Goal: Task Accomplishment & Management: Manage account settings

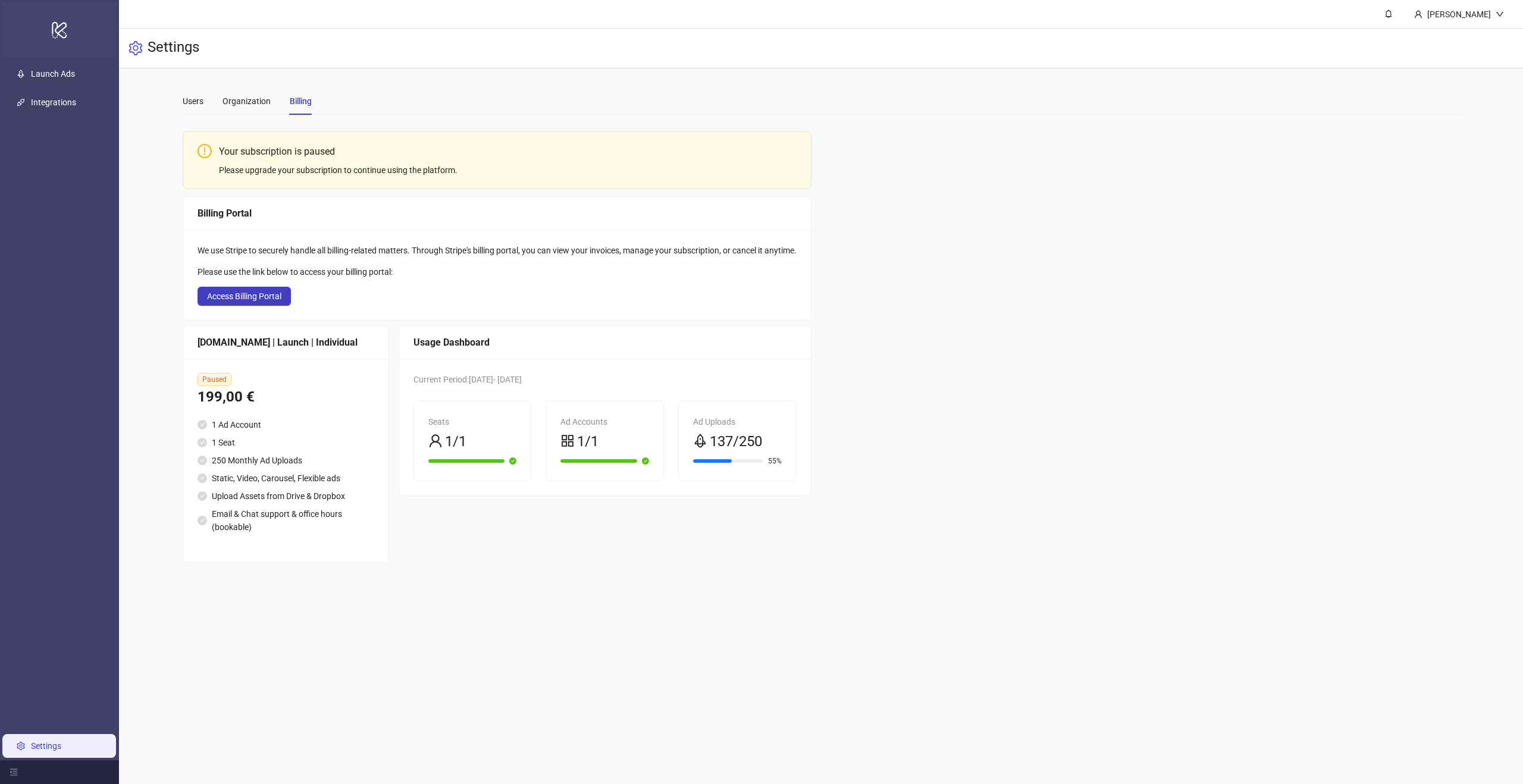
click at [67, 26] on icon "logo/logo-mobile" at bounding box center [59, 30] width 17 height 29
drag, startPoint x: 44, startPoint y: 32, endPoint x: 50, endPoint y: 31, distance: 6.1
click at [44, 32] on div "logo/logo-mobile" at bounding box center [59, 30] width 114 height 54
click at [67, 78] on link "Launch Ads" at bounding box center [53, 73] width 44 height 9
click at [64, 106] on link "Integrations" at bounding box center [53, 102] width 45 height 9
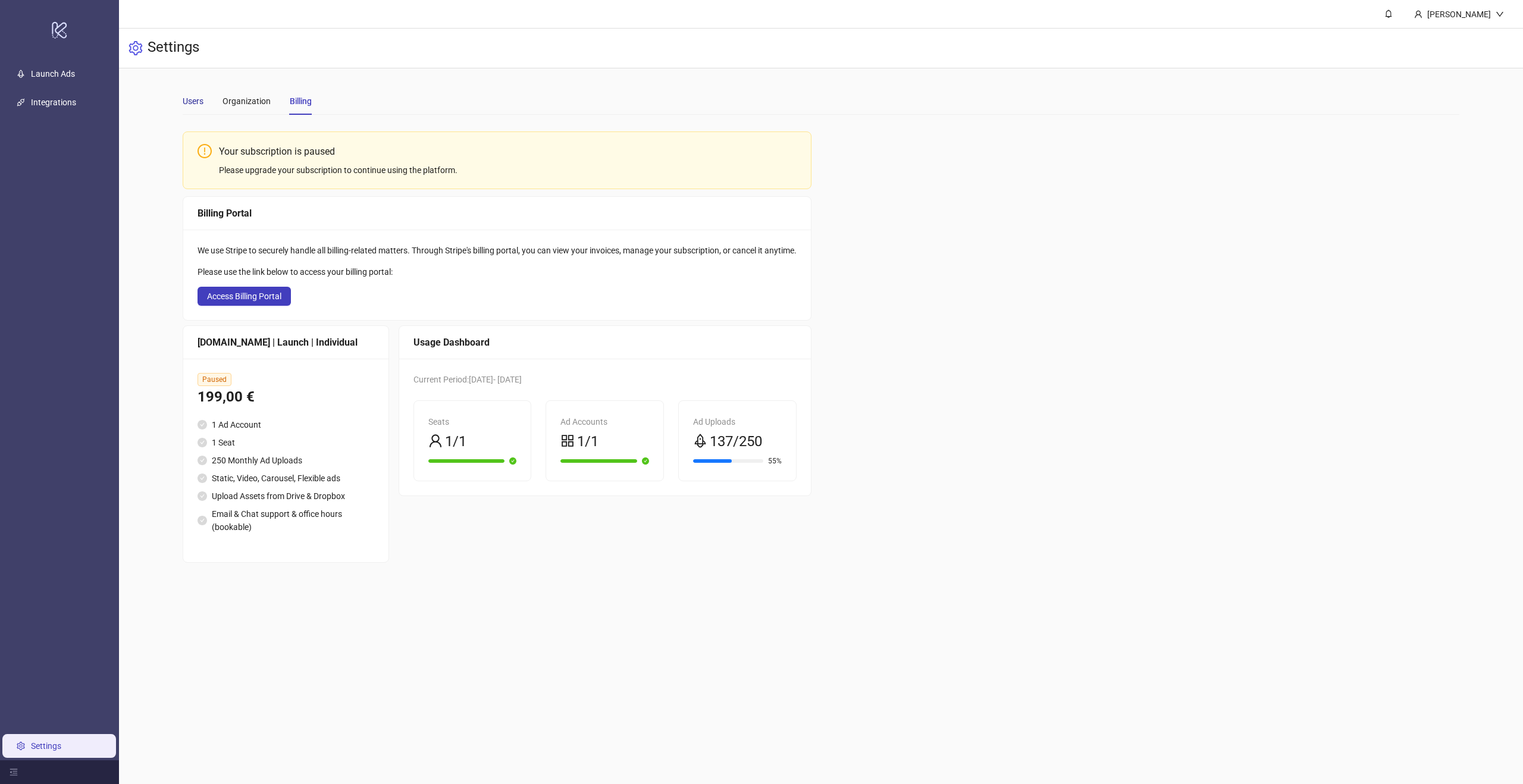
click at [194, 101] on div "Users" at bounding box center [193, 100] width 21 height 13
click at [52, 33] on icon "logo/logo-mobile" at bounding box center [59, 30] width 17 height 29
click at [1474, 18] on div "[PERSON_NAME]" at bounding box center [1459, 14] width 73 height 13
drag, startPoint x: 1094, startPoint y: 102, endPoint x: 640, endPoint y: 26, distance: 460.3
click at [1090, 100] on div "Users Organization Billing" at bounding box center [821, 101] width 1277 height 27
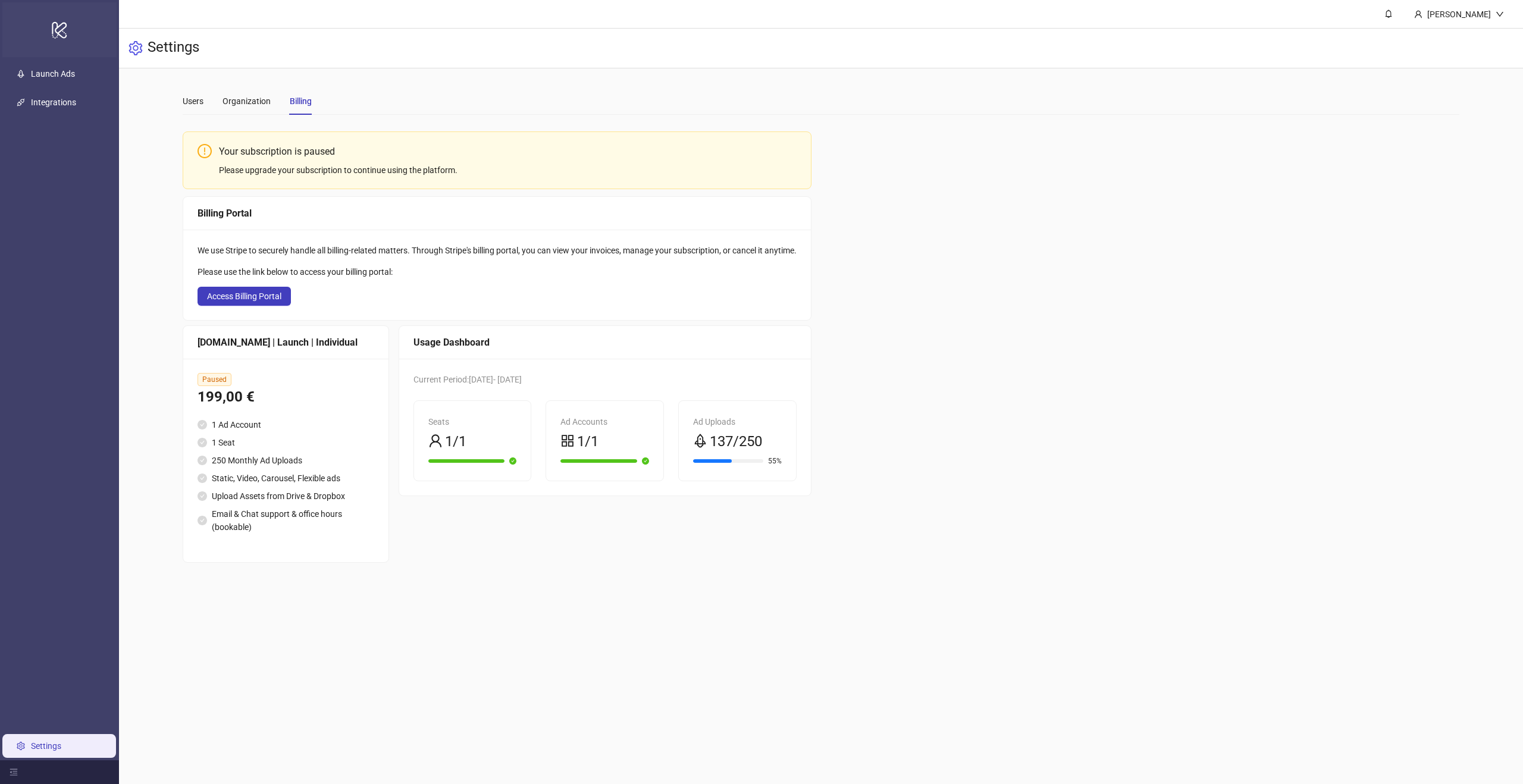
click at [65, 16] on icon "logo/logo-mobile" at bounding box center [59, 30] width 17 height 29
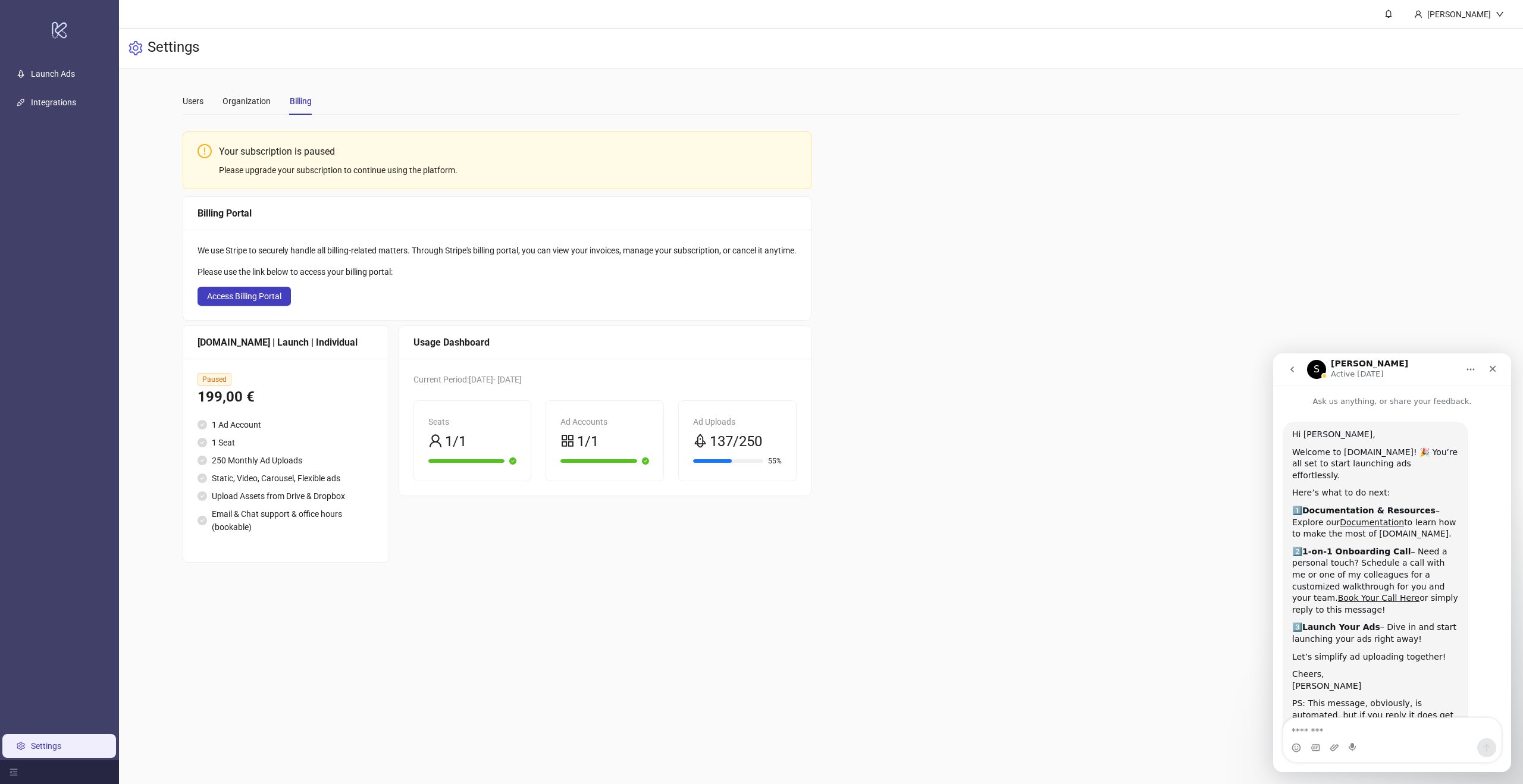
scroll to position [35, 0]
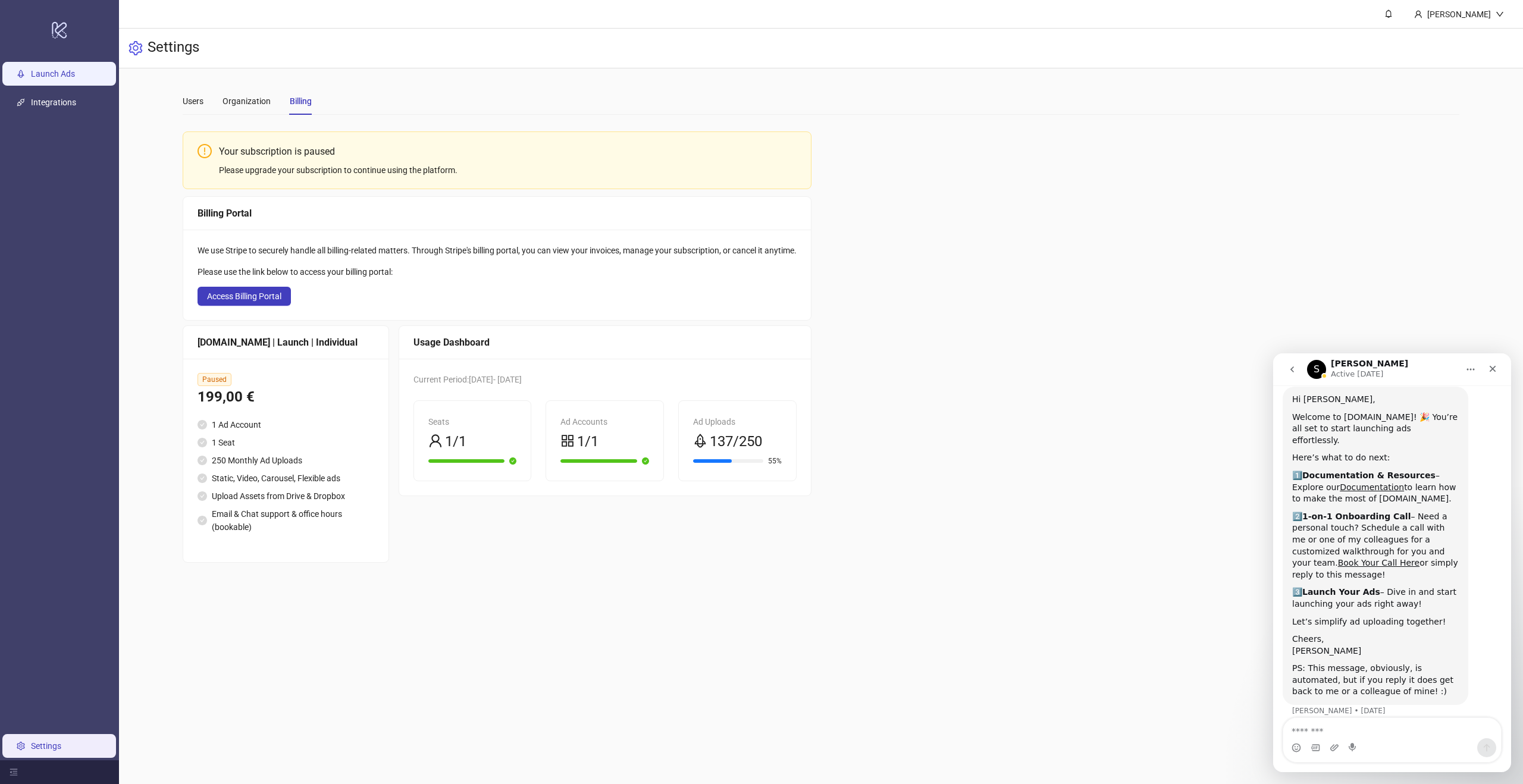
click at [66, 76] on link "Launch Ads" at bounding box center [53, 73] width 44 height 9
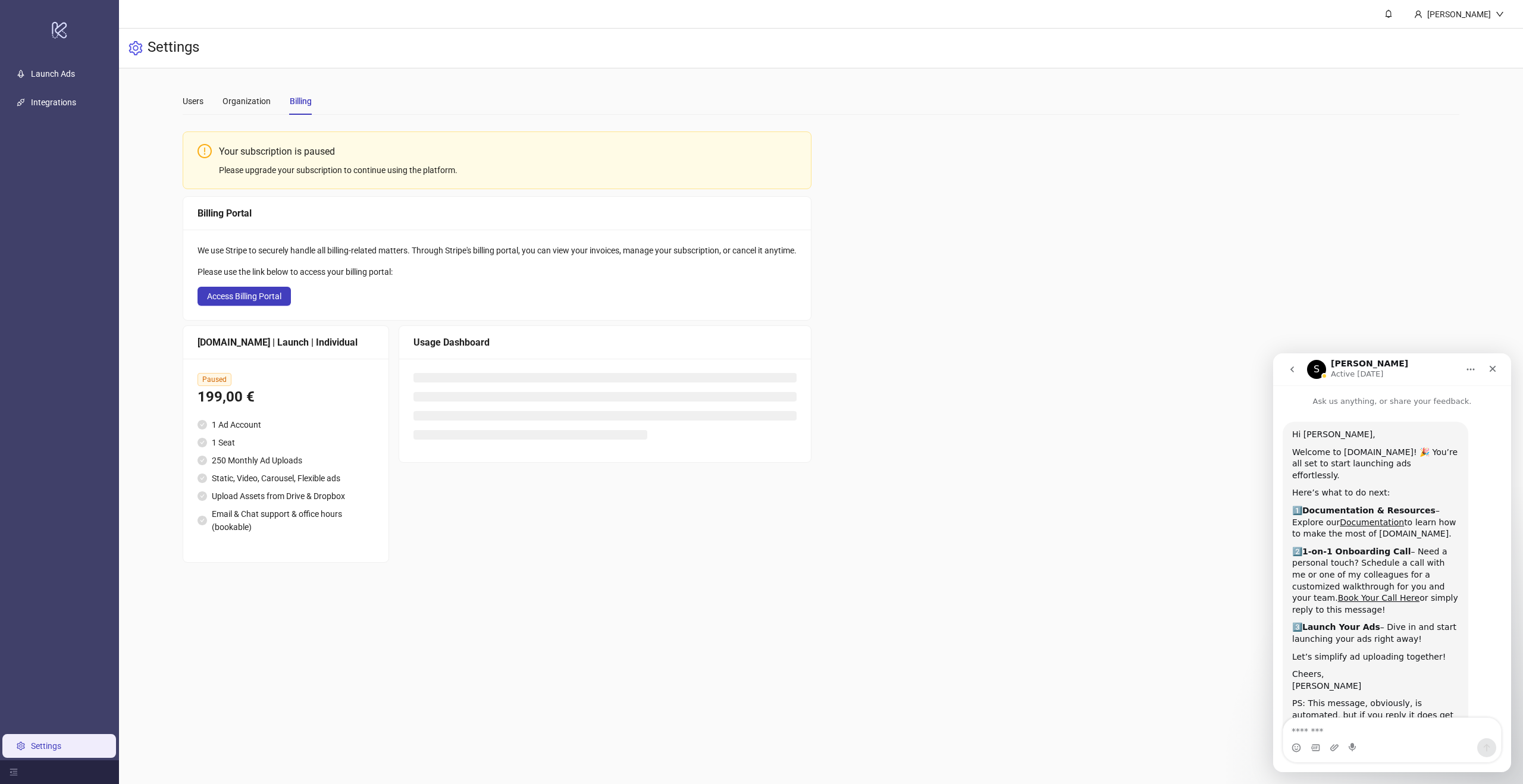
scroll to position [35, 0]
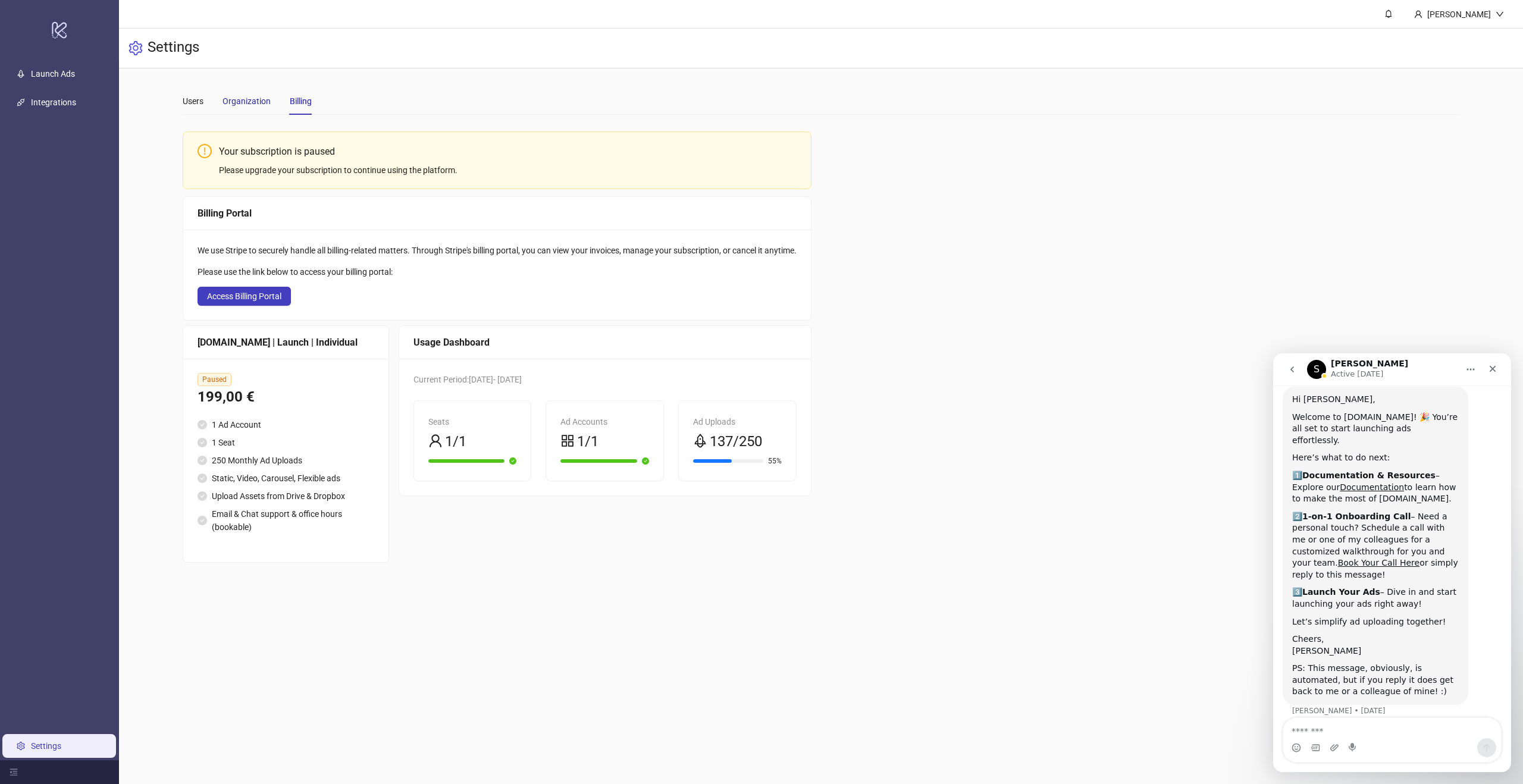
click at [251, 102] on div "Organization" at bounding box center [246, 100] width 48 height 13
click at [194, 104] on div "Users" at bounding box center [193, 100] width 21 height 13
click at [238, 100] on div "Organization" at bounding box center [246, 100] width 48 height 13
click at [192, 102] on div "Users" at bounding box center [193, 100] width 21 height 13
click at [1497, 369] on icon "Close" at bounding box center [1492, 368] width 9 height 9
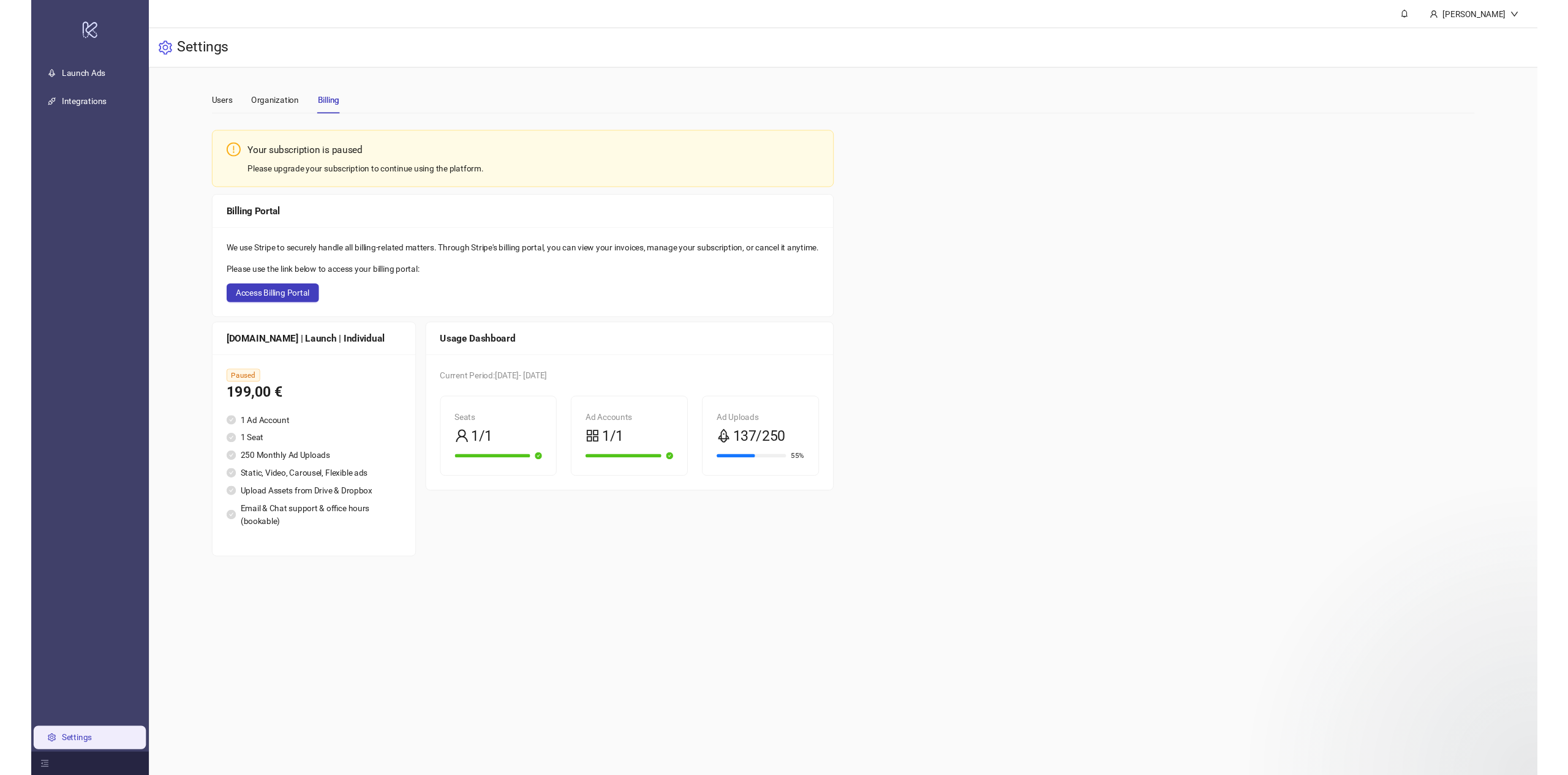
scroll to position [36, 0]
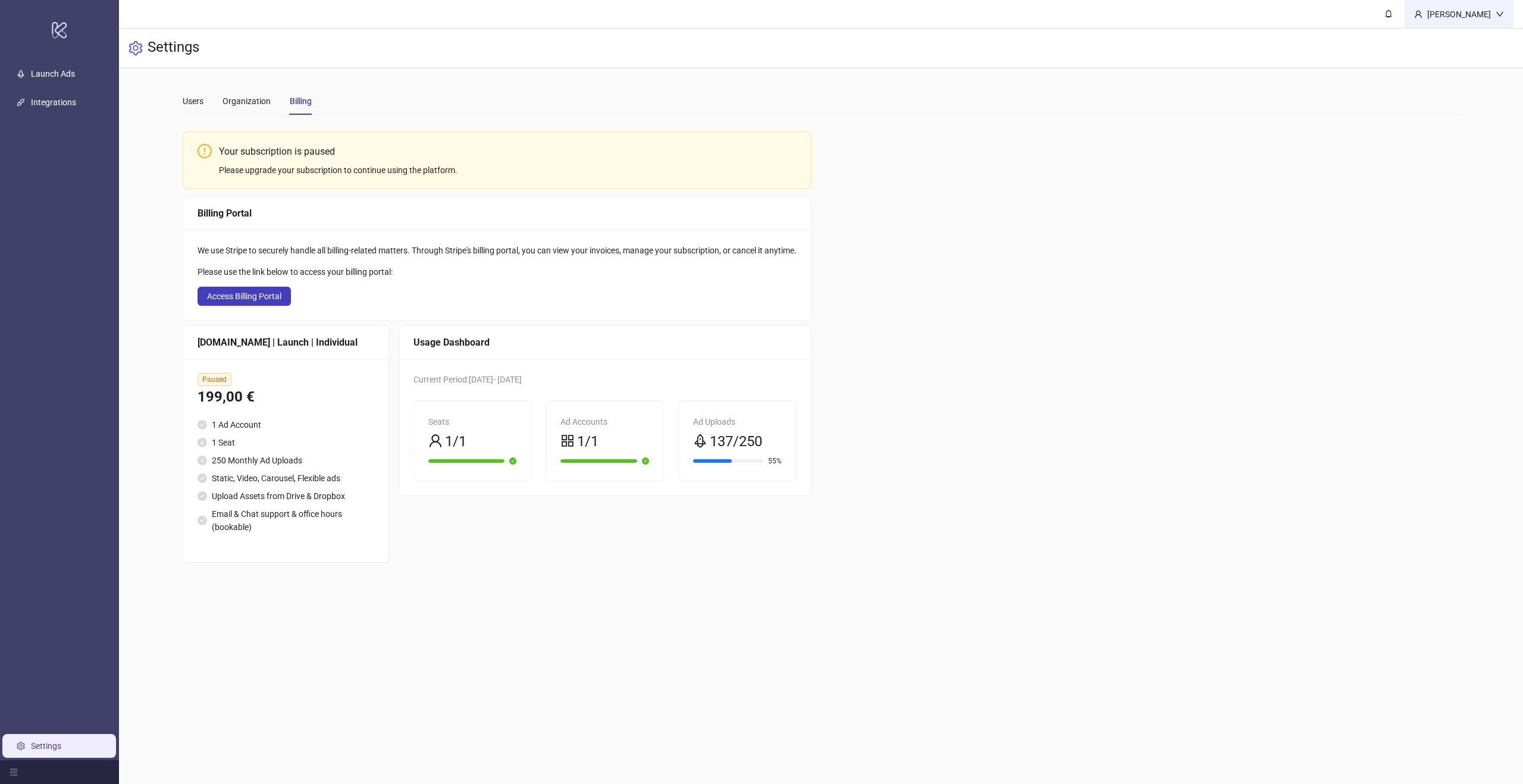
click at [1477, 14] on div "[PERSON_NAME]" at bounding box center [1459, 14] width 73 height 13
click at [1464, 41] on span "Logout" at bounding box center [1475, 42] width 57 height 13
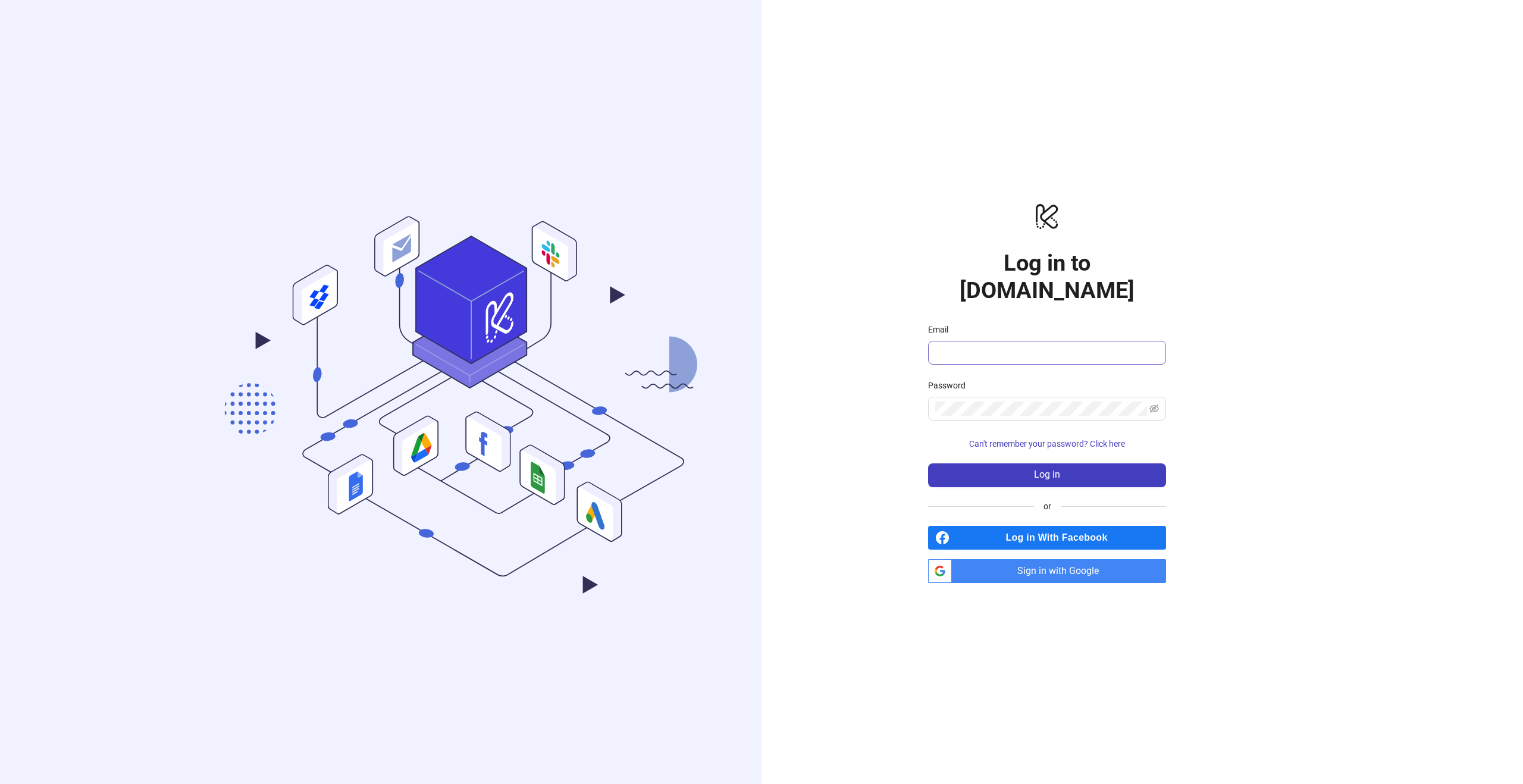
click at [1084, 347] on span at bounding box center [1047, 353] width 238 height 24
click at [1083, 346] on input "Email" at bounding box center [1045, 353] width 221 height 14
click at [1014, 346] on input "Email" at bounding box center [1045, 353] width 221 height 14
paste input "**********"
type input "**********"
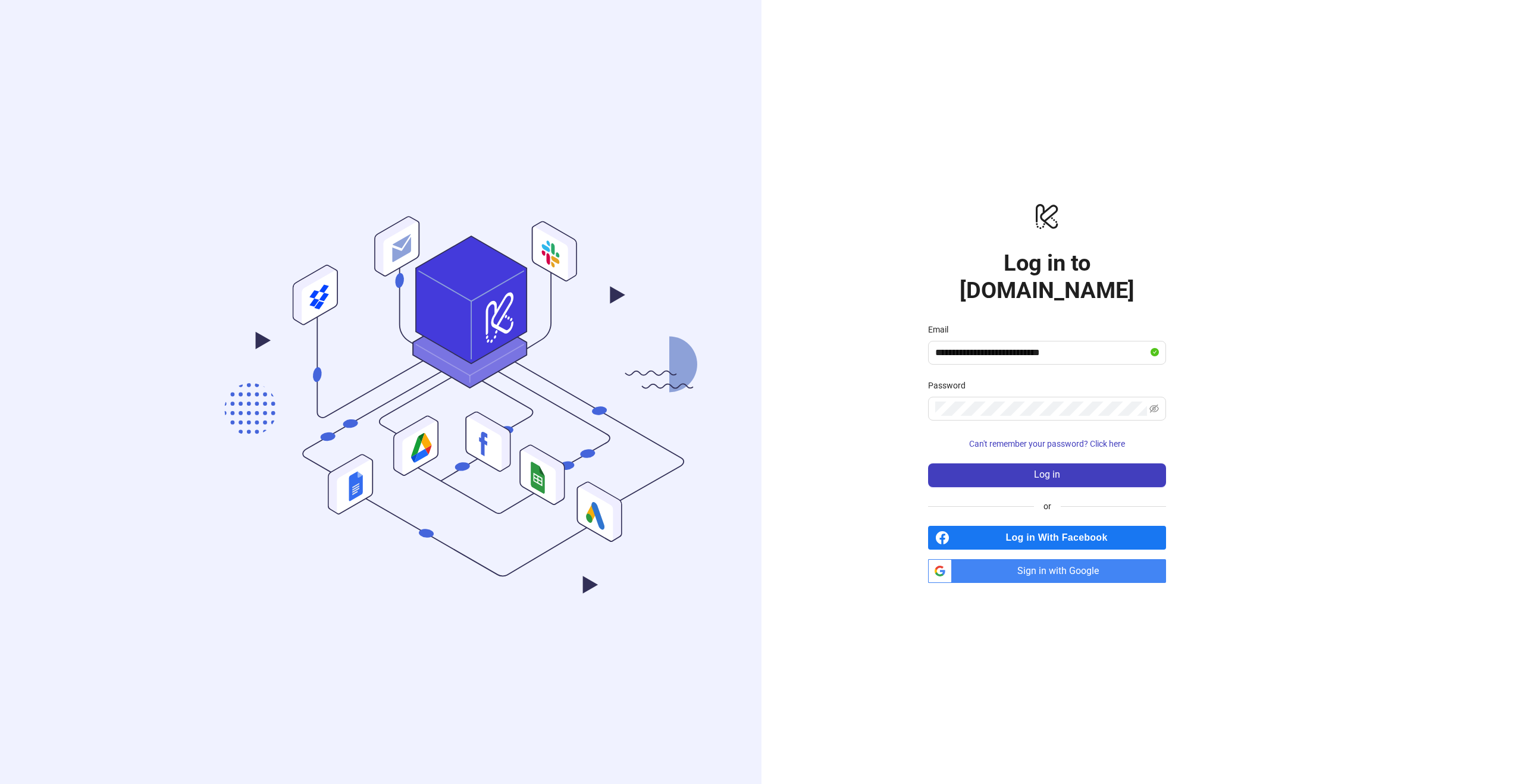
click at [1296, 342] on div "**********" at bounding box center [1047, 392] width 571 height 784
click at [1108, 470] on button "Log in" at bounding box center [1047, 475] width 238 height 24
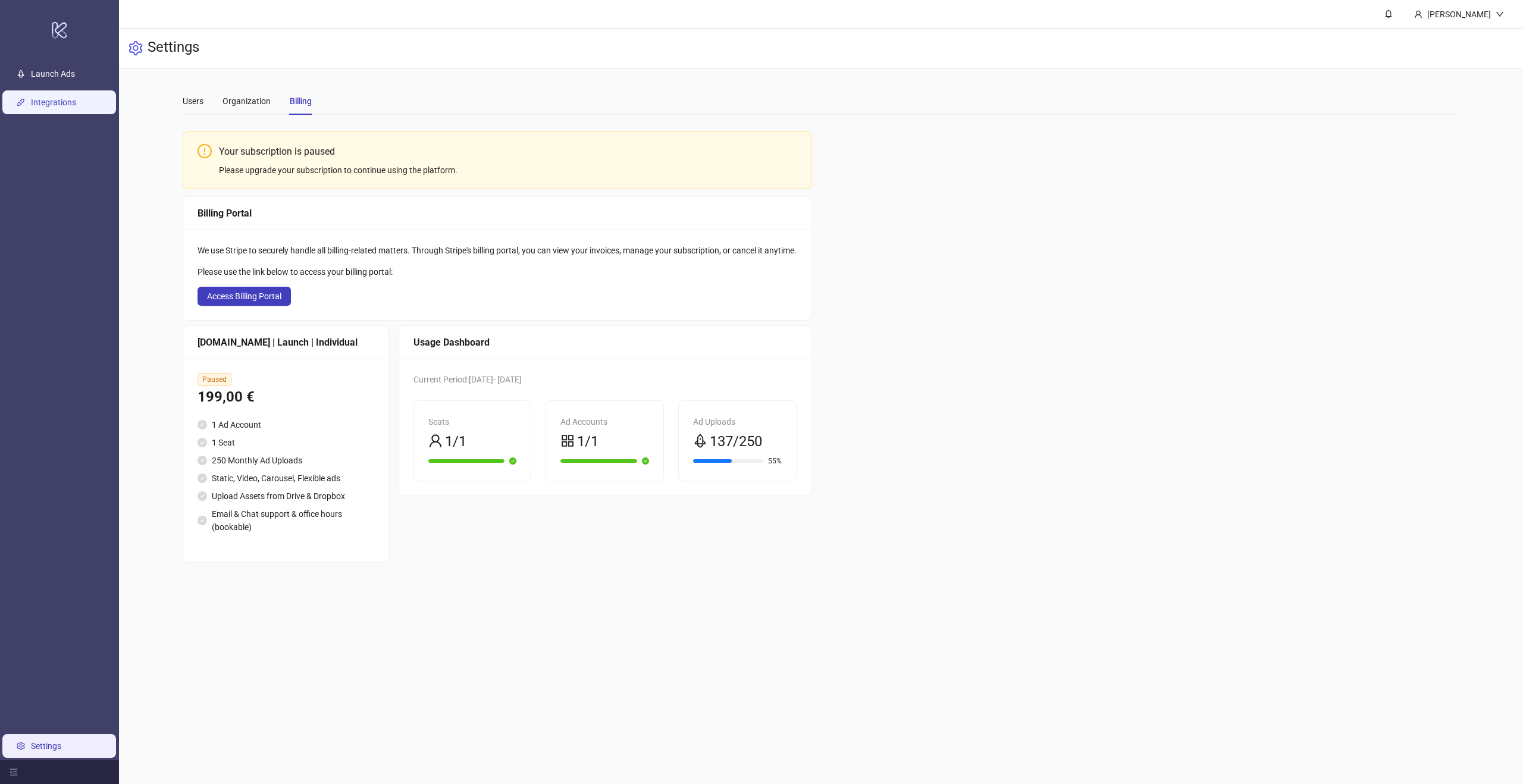
click at [42, 99] on link "Integrations" at bounding box center [53, 102] width 45 height 9
click at [51, 76] on link "Launch Ads" at bounding box center [53, 73] width 44 height 9
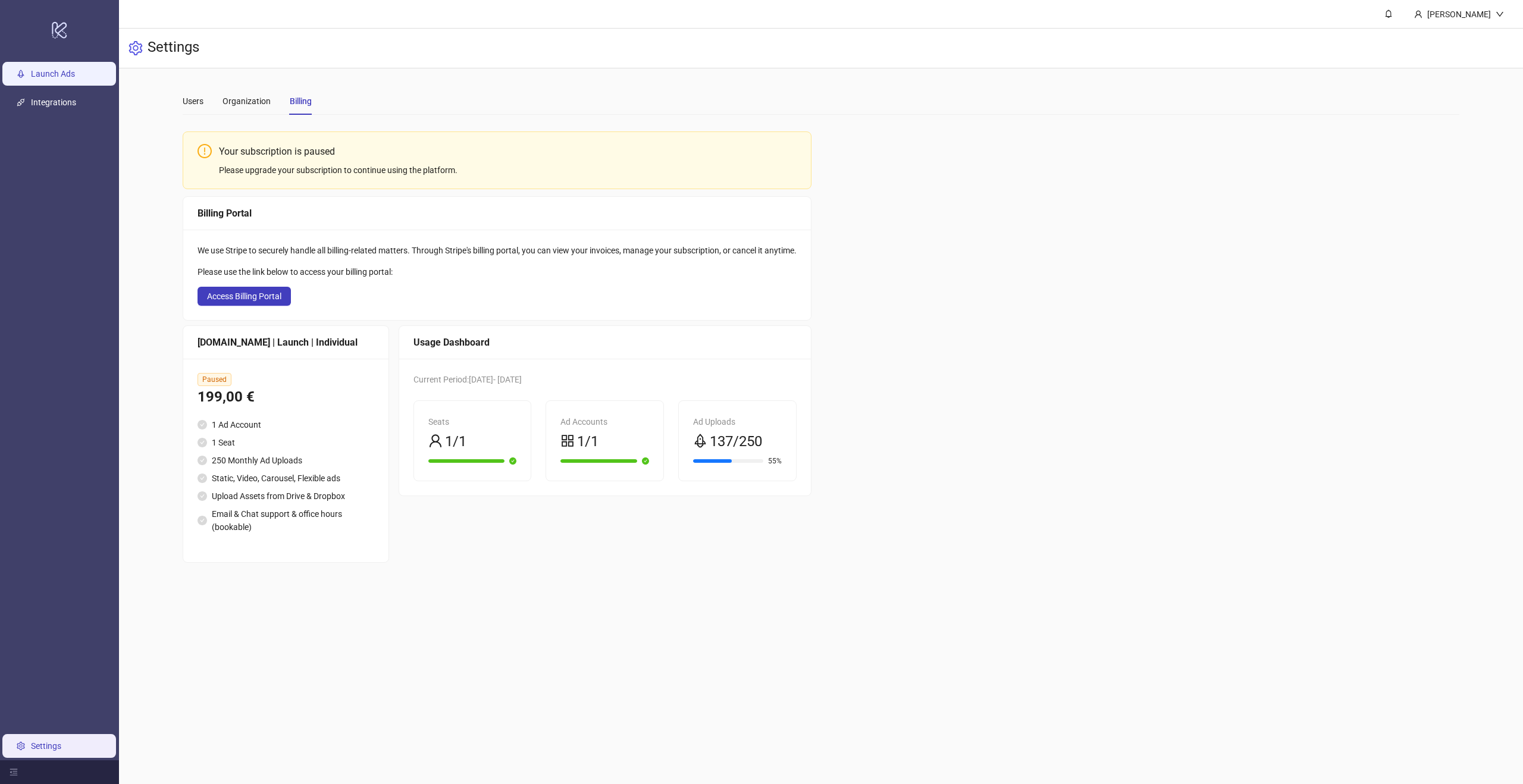
click at [53, 76] on link "Launch Ads" at bounding box center [53, 73] width 44 height 9
click at [49, 33] on div "logo/logo-mobile" at bounding box center [59, 30] width 114 height 54
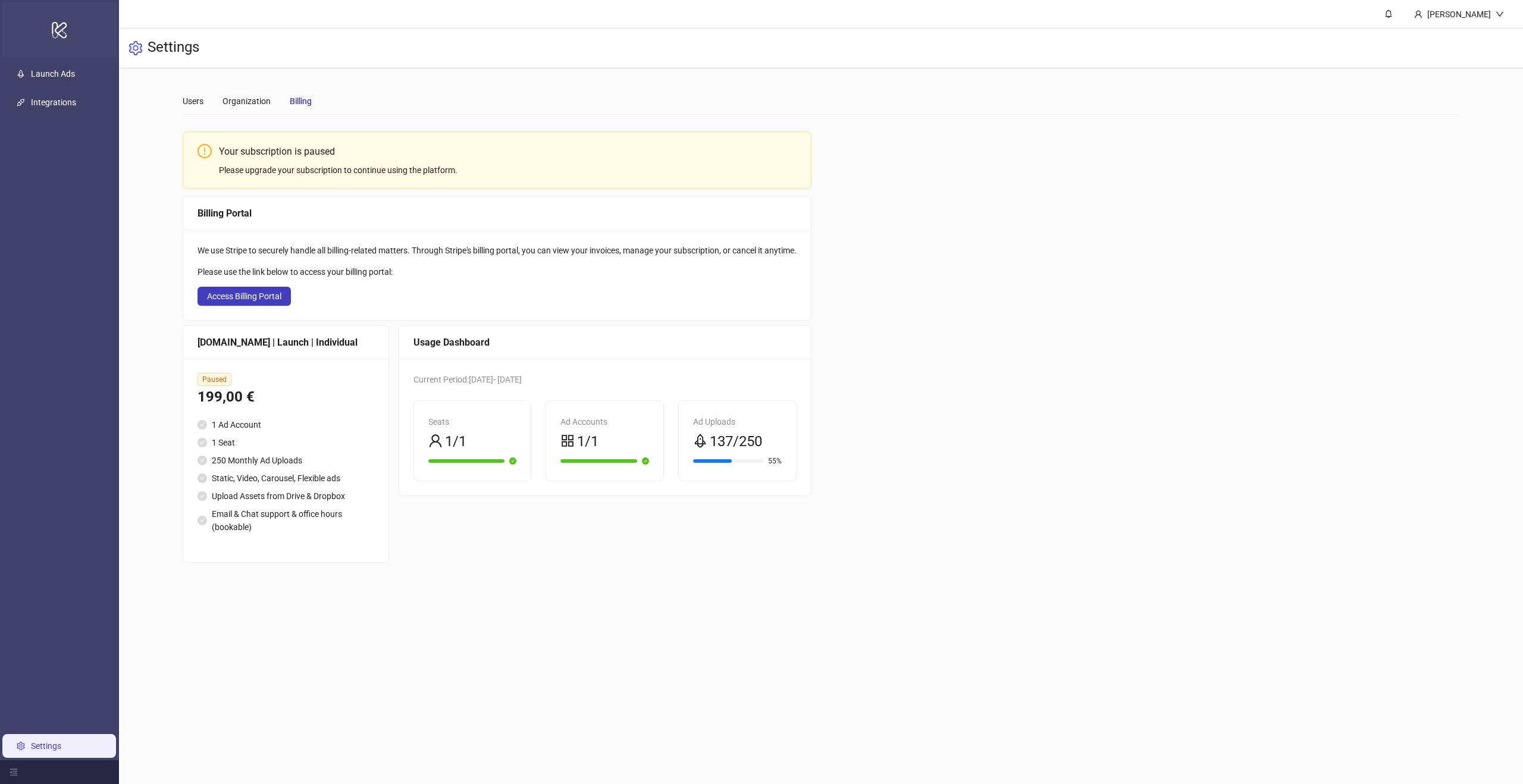
click at [49, 33] on div "logo/logo-mobile" at bounding box center [59, 30] width 114 height 54
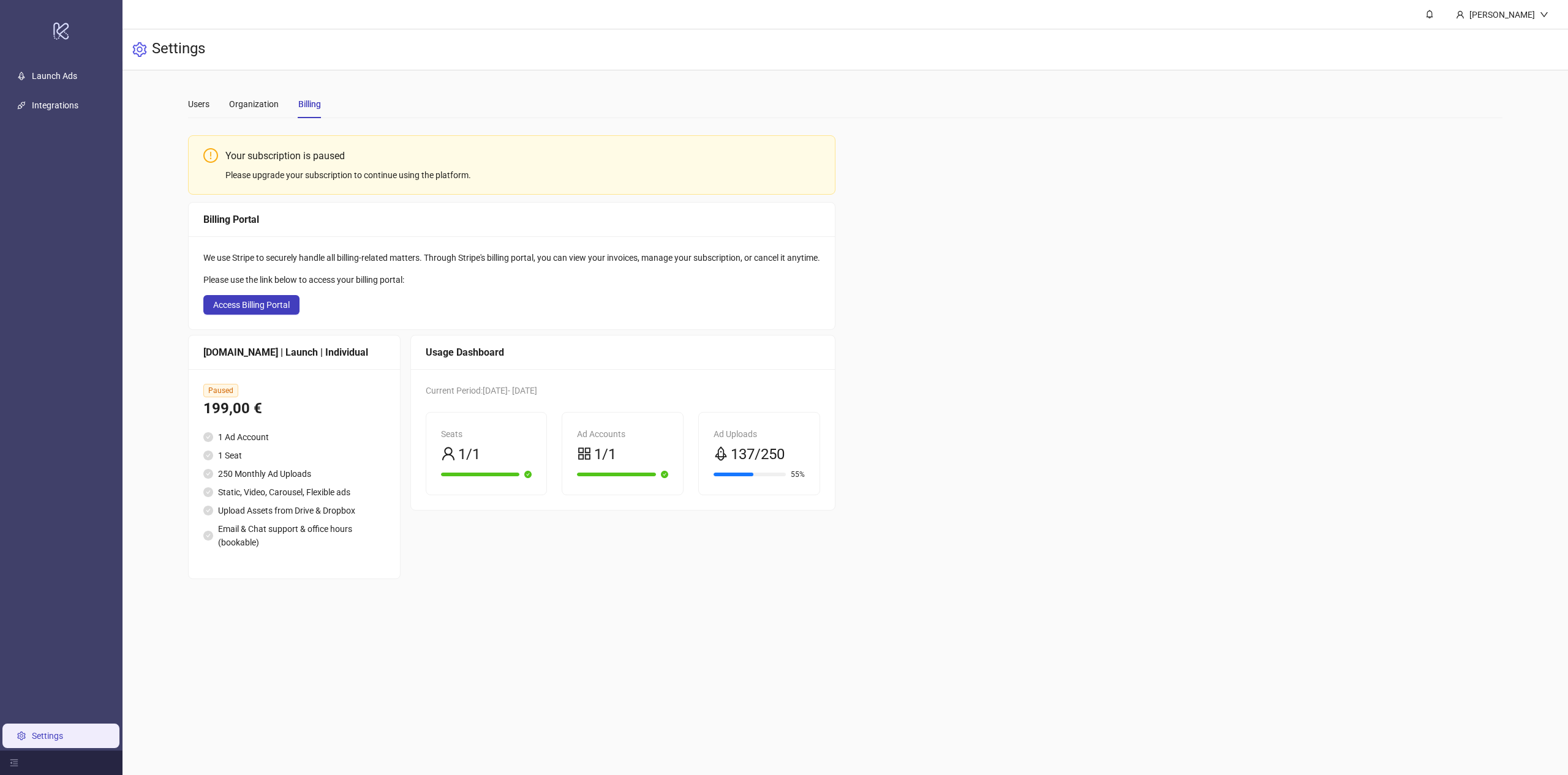
scroll to position [68, 0]
